Goal: Navigation & Orientation: Find specific page/section

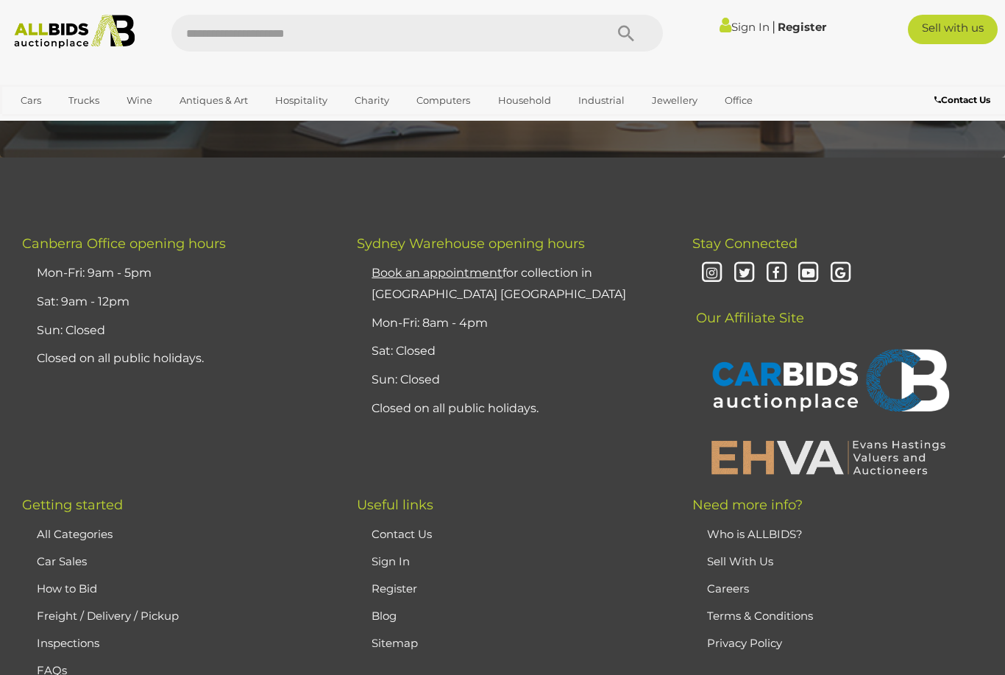
scroll to position [3604, 0]
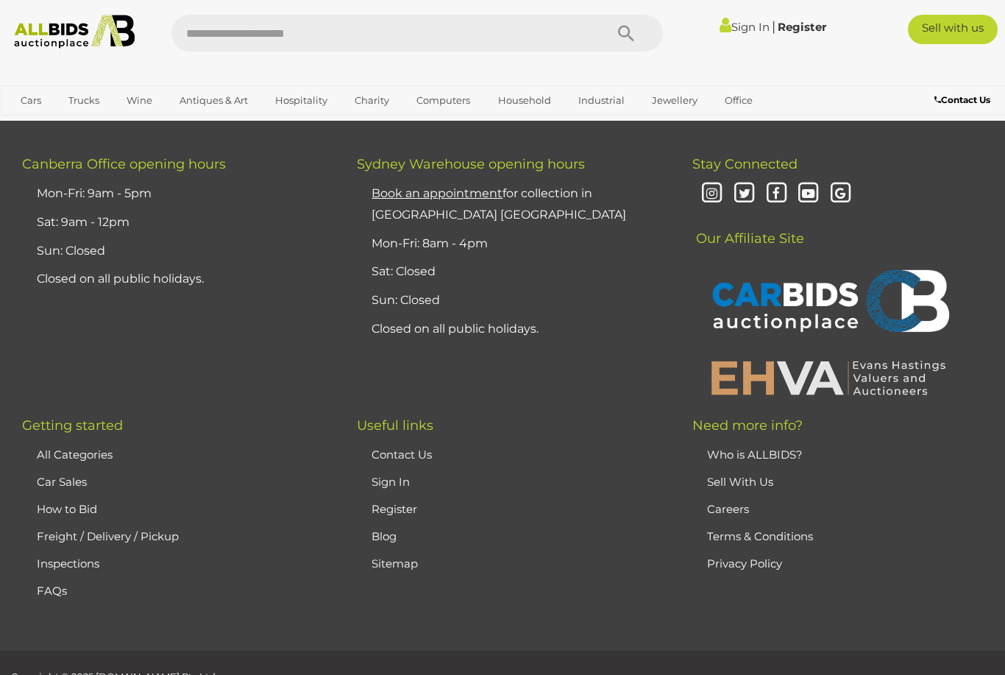
click at [62, 447] on link "All Categories" at bounding box center [75, 454] width 76 height 14
click at [80, 447] on link "All Categories" at bounding box center [75, 454] width 76 height 14
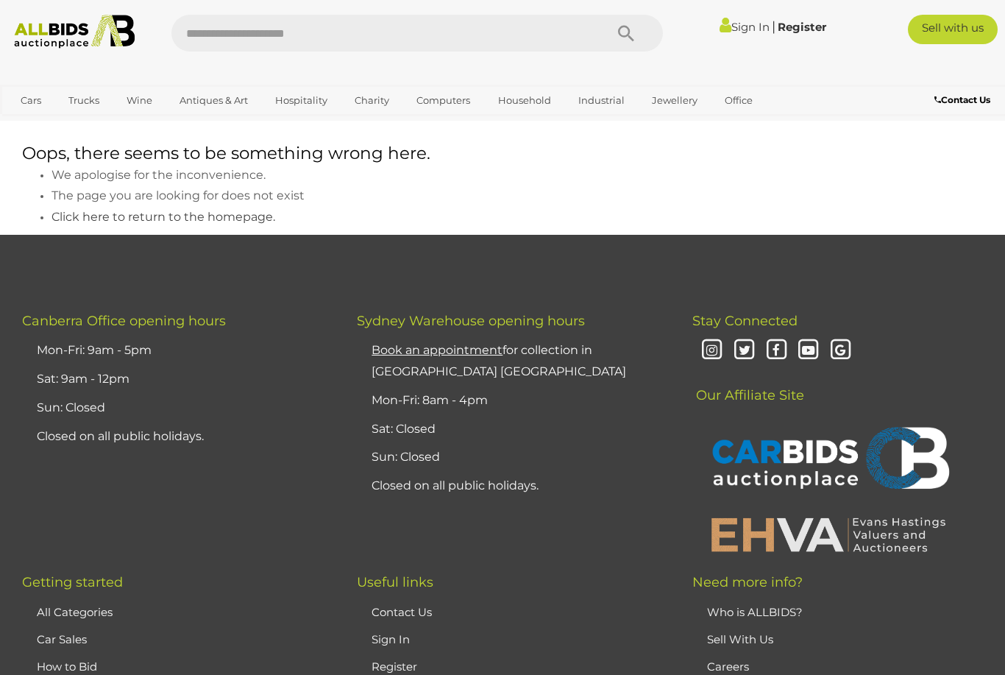
click at [137, 434] on li "Closed on all public holidays." at bounding box center [176, 436] width 287 height 29
click at [0, 0] on link "View All Antiques & Art Auctions" at bounding box center [0, 0] width 0 height 0
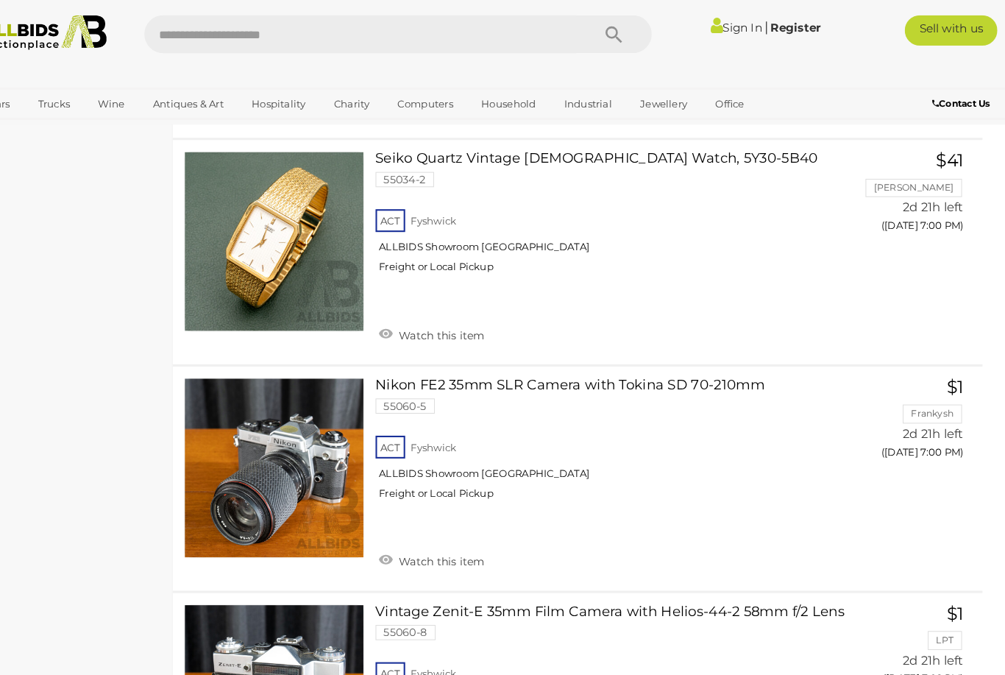
scroll to position [10888, 0]
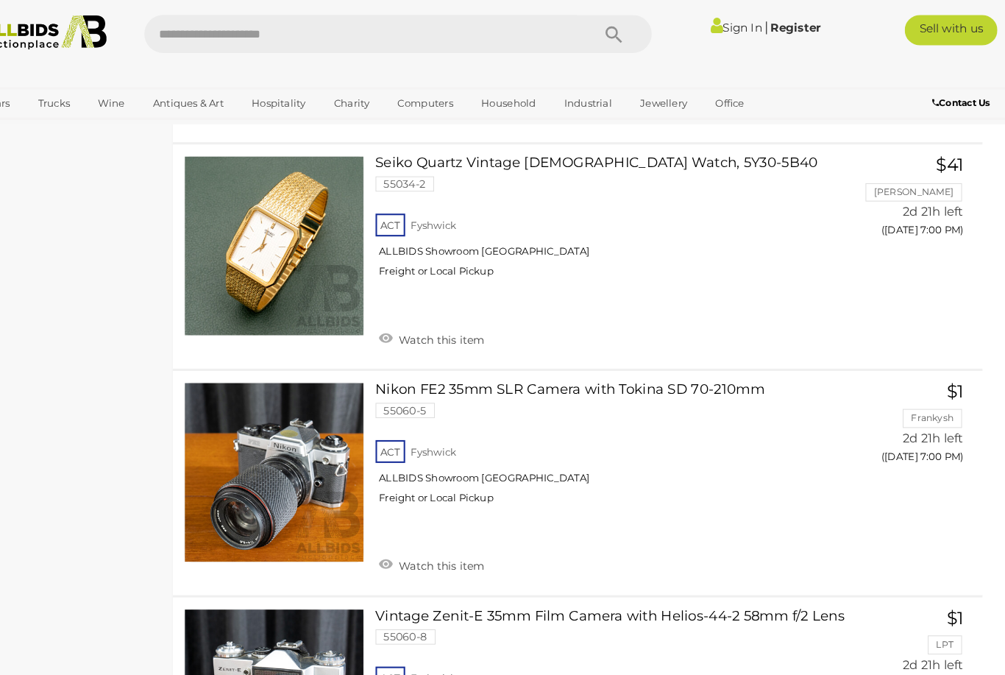
click at [0, 0] on link "Collectible Watches" at bounding box center [0, 0] width 0 height 0
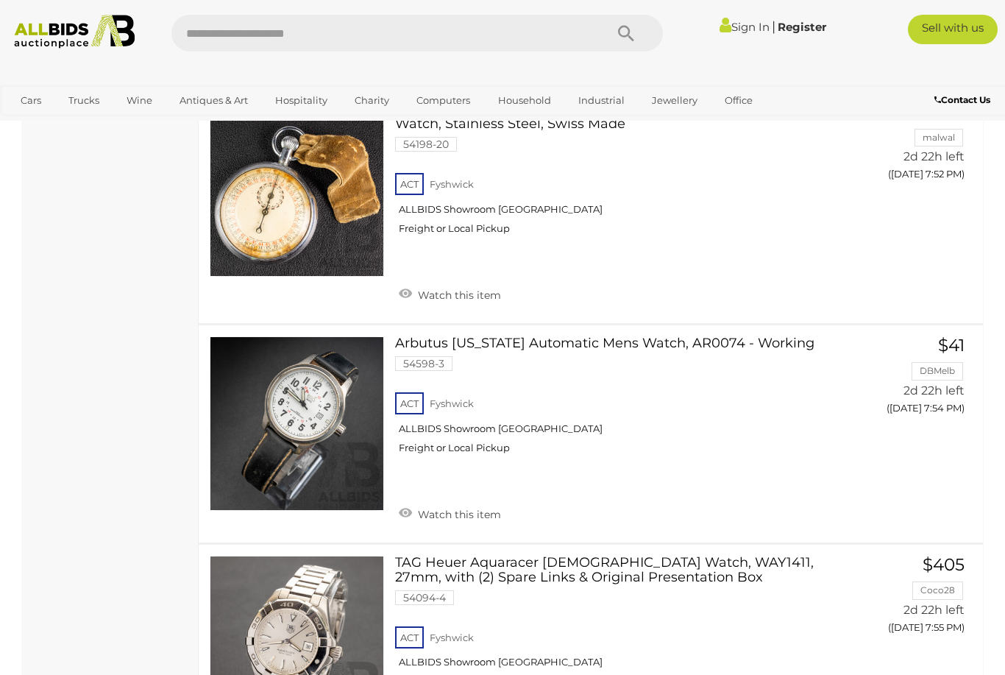
scroll to position [9386, 0]
click at [0, 0] on link "China & Porcelain" at bounding box center [0, 0] width 0 height 0
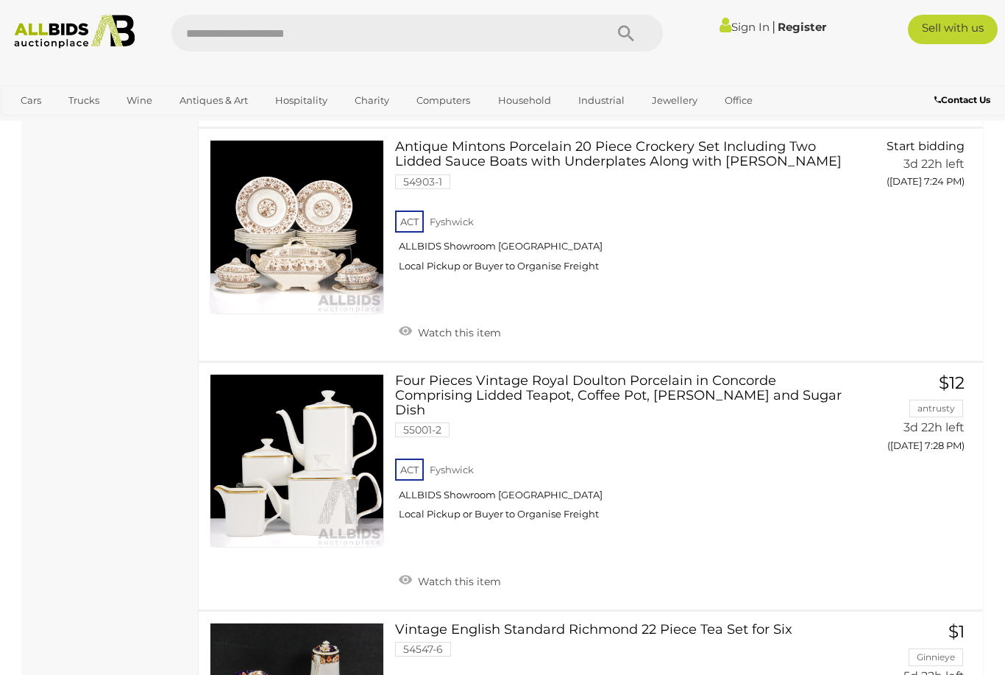
scroll to position [2747, 0]
